Goal: Task Accomplishment & Management: Use online tool/utility

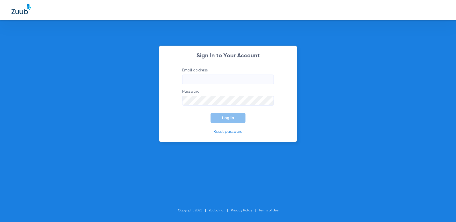
click at [215, 78] on input "Email address" at bounding box center [228, 79] width 92 height 10
type input "[EMAIL_ADDRESS][DOMAIN_NAME]"
click at [210, 113] on button "Log In" at bounding box center [227, 118] width 35 height 10
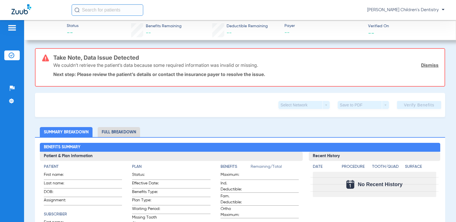
click at [429, 66] on link "Dismiss" at bounding box center [429, 65] width 17 height 6
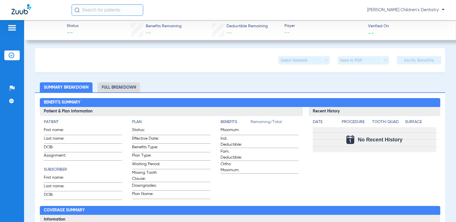
click at [103, 8] on input "text" at bounding box center [108, 9] width 72 height 11
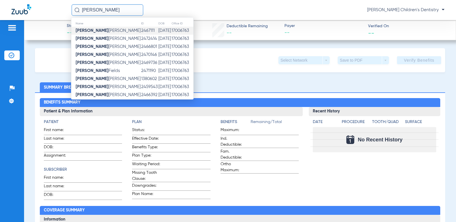
type input "[PERSON_NAME]"
click at [123, 28] on td "[PERSON_NAME]" at bounding box center [106, 31] width 70 height 8
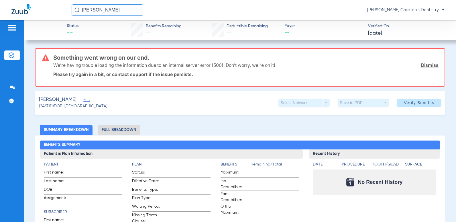
click at [423, 65] on link "Dismiss" at bounding box center [429, 65] width 17 height 6
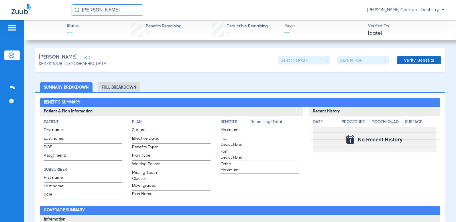
click at [419, 58] on span "Verify Benefits" at bounding box center [419, 60] width 30 height 5
